Goal: Task Accomplishment & Management: Use online tool/utility

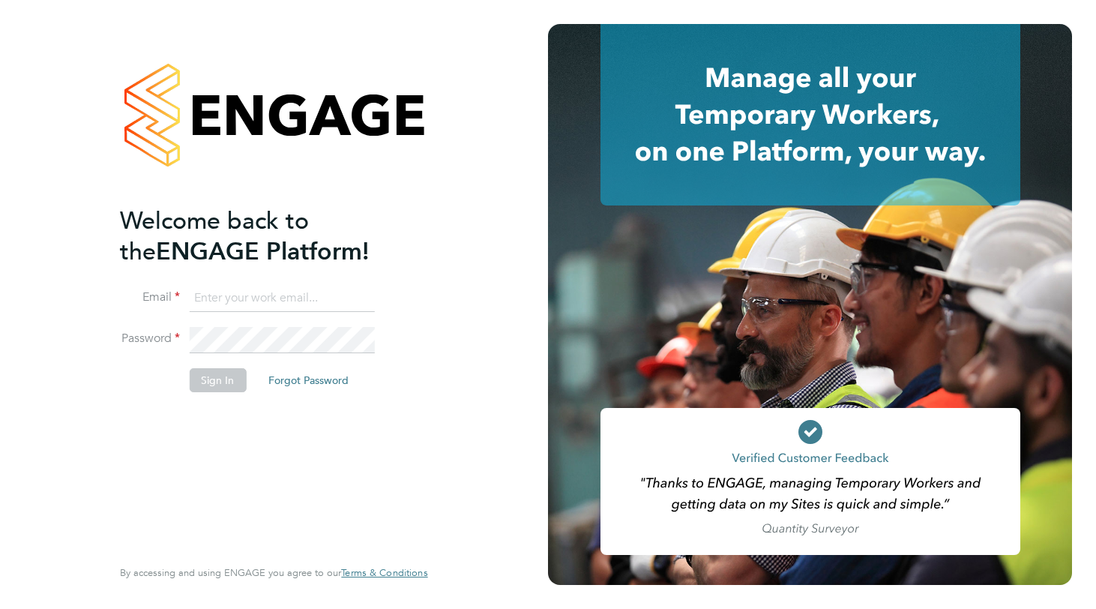
type input "Bianca.manser@wearehowells.co.uk"
click at [475, 190] on div "Welcome back to the ENGAGE Platform! Email Bianca.manser@wearehowells.co.uk Pas…" at bounding box center [274, 304] width 548 height 609
click at [218, 378] on button "Sign In" at bounding box center [217, 380] width 57 height 24
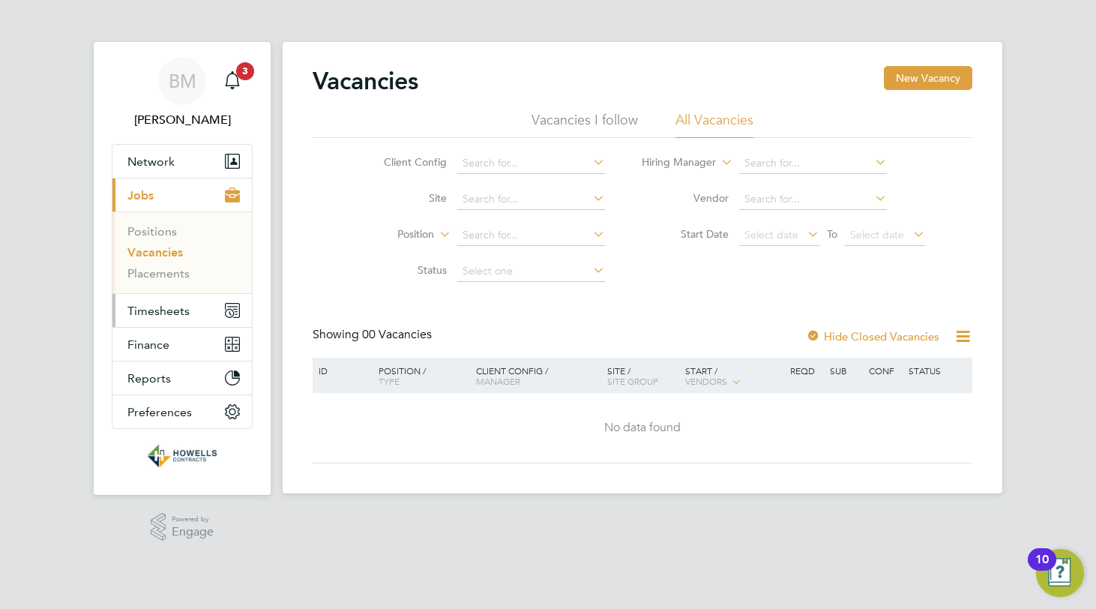
click at [147, 311] on span "Timesheets" at bounding box center [158, 311] width 62 height 14
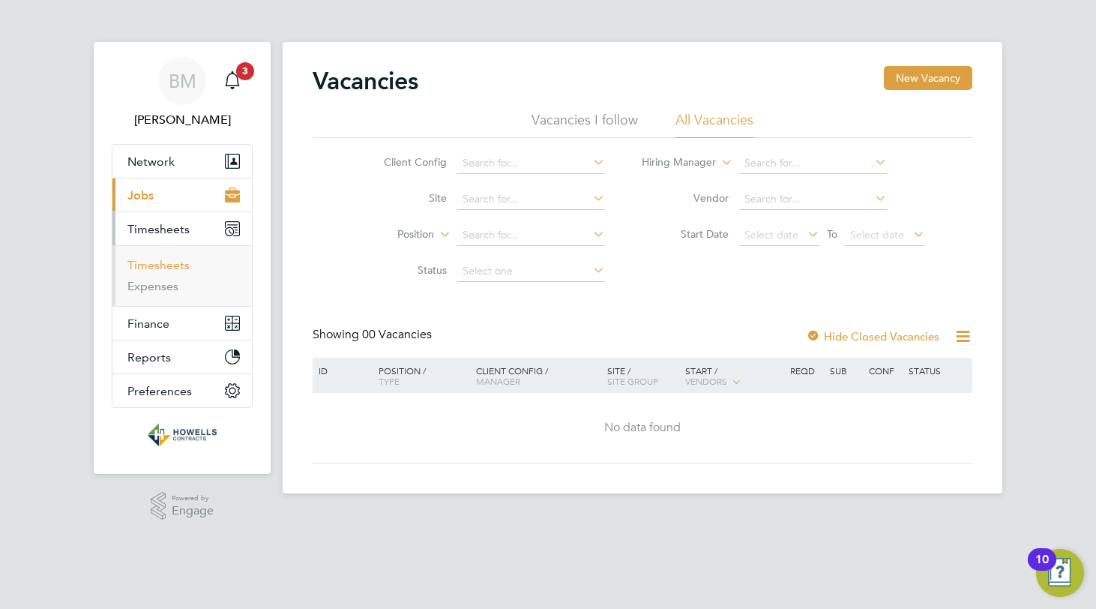
click at [163, 259] on link "Timesheets" at bounding box center [158, 265] width 62 height 14
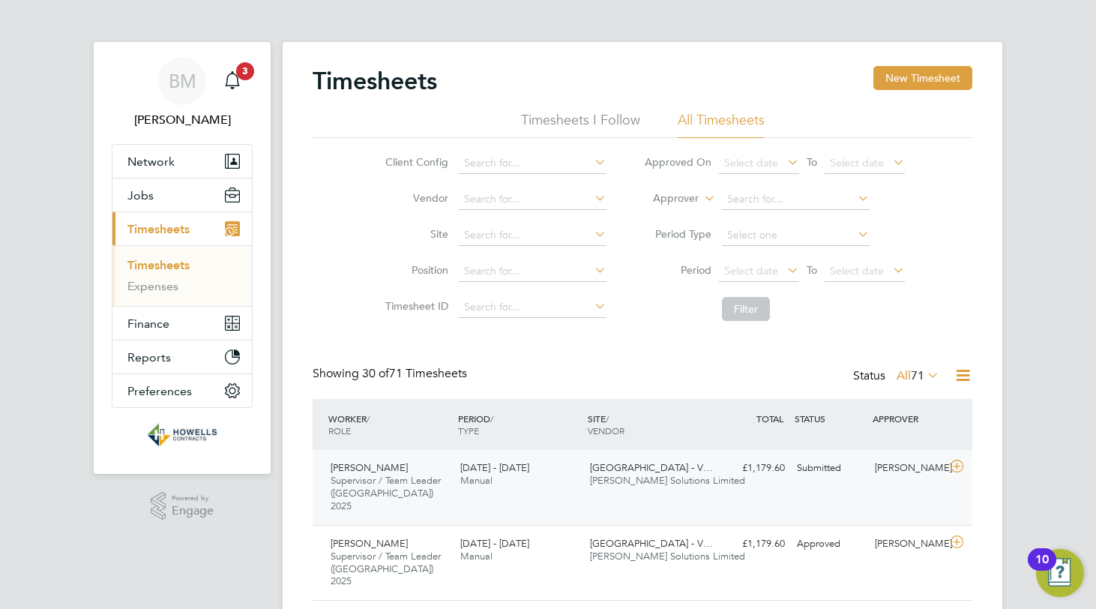
click at [544, 484] on div "[DATE] - [DATE] Manual" at bounding box center [519, 474] width 130 height 37
